Goal: Task Accomplishment & Management: Manage account settings

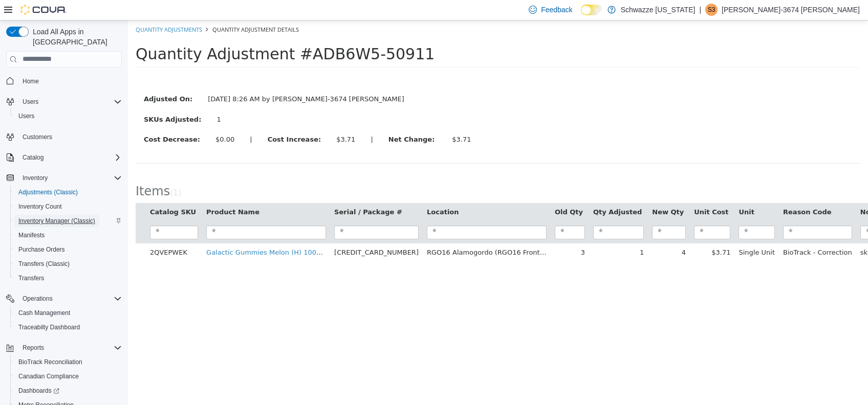
click at [61, 217] on span "Inventory Manager (Classic)" at bounding box center [56, 221] width 77 height 8
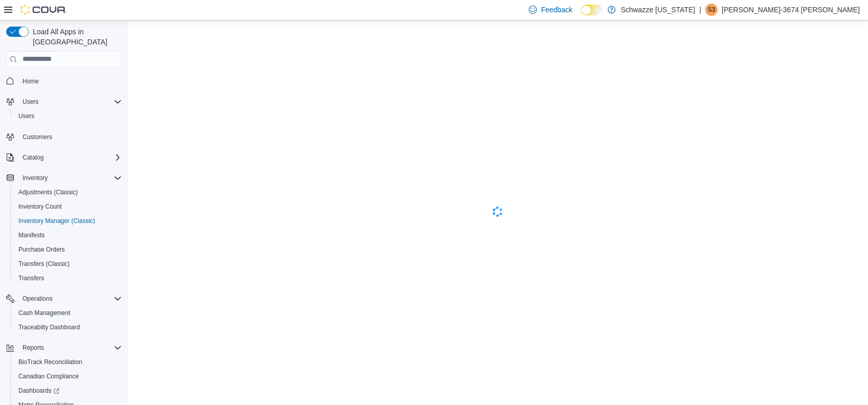
click at [850, 10] on p "[PERSON_NAME]-3674 [PERSON_NAME]" at bounding box center [791, 10] width 138 height 12
click at [815, 98] on button "Sign Out" at bounding box center [809, 98] width 94 height 16
